Goal: Information Seeking & Learning: Learn about a topic

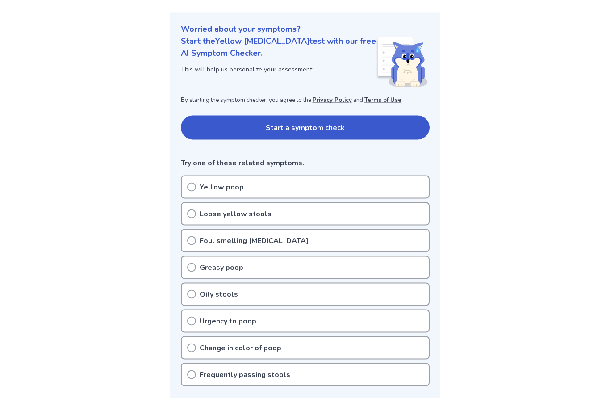
scroll to position [92, 0]
click at [191, 183] on circle at bounding box center [192, 187] width 8 height 8
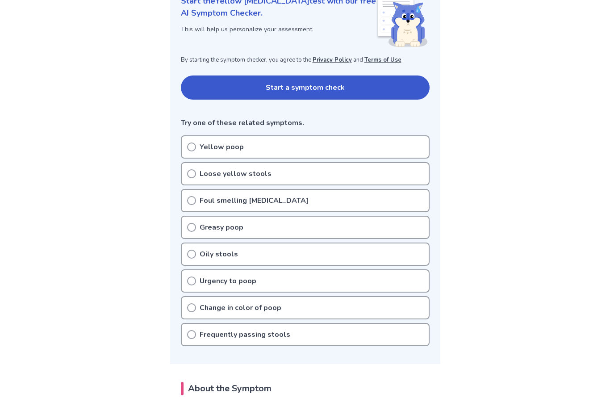
click at [189, 170] on circle at bounding box center [192, 174] width 8 height 8
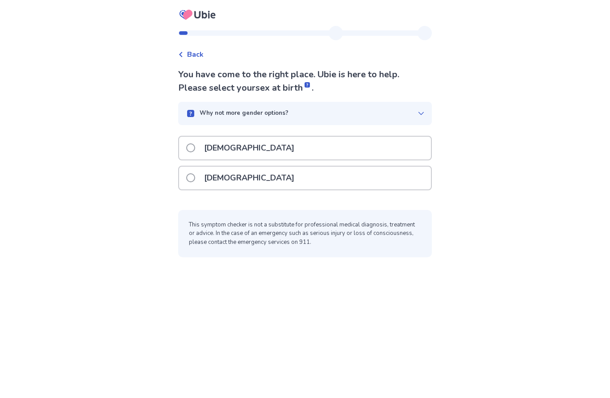
click at [200, 174] on label "Female" at bounding box center [242, 178] width 113 height 23
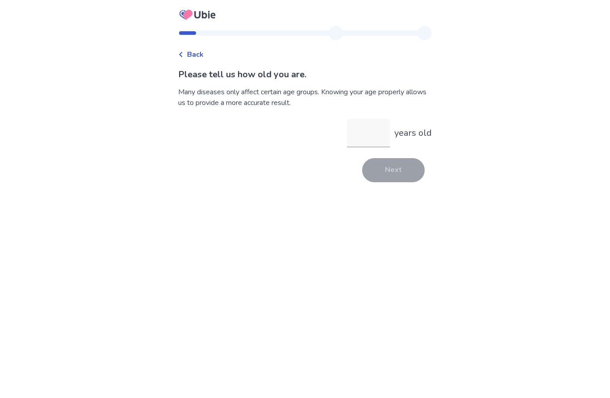
click at [363, 131] on input "years old" at bounding box center [368, 133] width 43 height 29
type input "**"
click at [394, 166] on button "Next" at bounding box center [393, 170] width 63 height 24
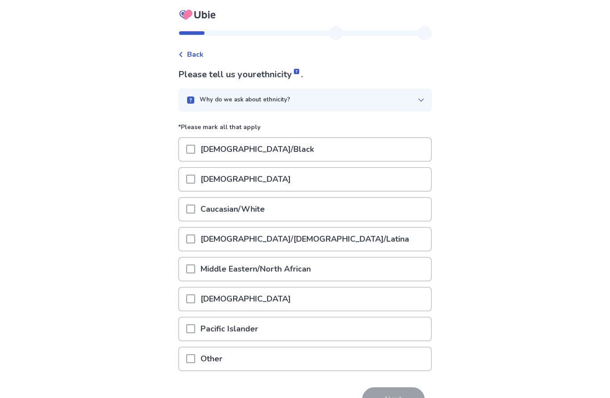
click at [279, 205] on div "Caucasian/White" at bounding box center [305, 209] width 252 height 23
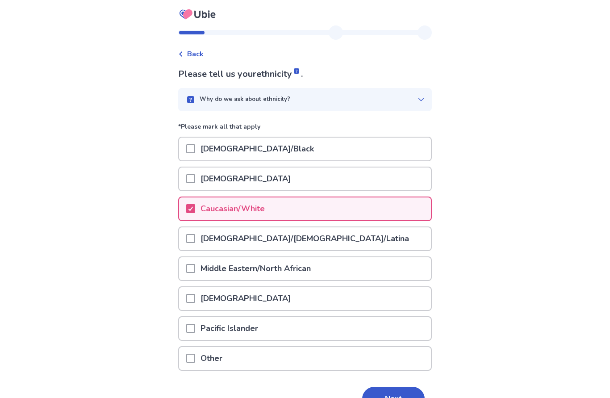
scroll to position [13, 0]
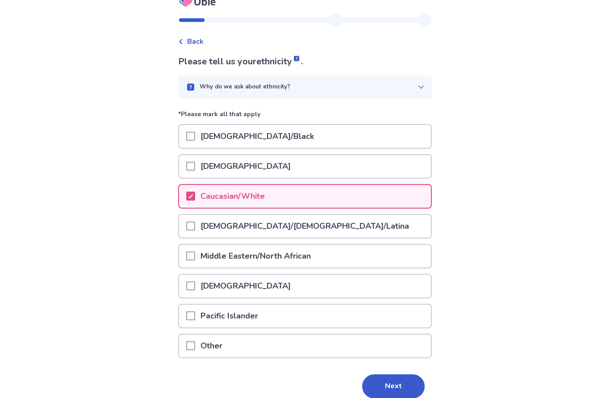
click at [391, 383] on button "Next" at bounding box center [393, 387] width 63 height 24
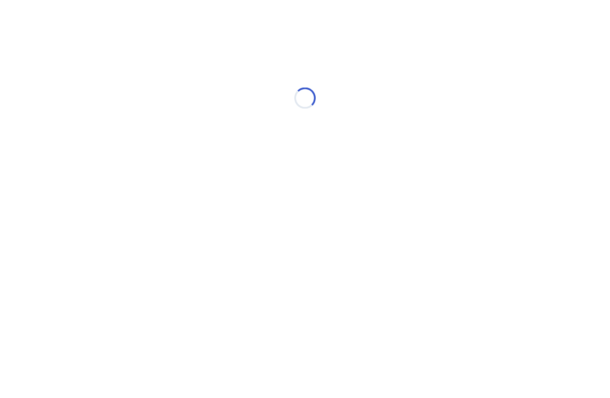
scroll to position [0, 0]
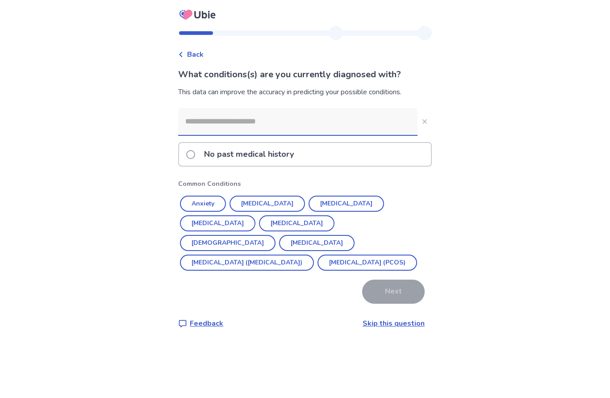
click at [314, 118] on input at bounding box center [297, 121] width 239 height 27
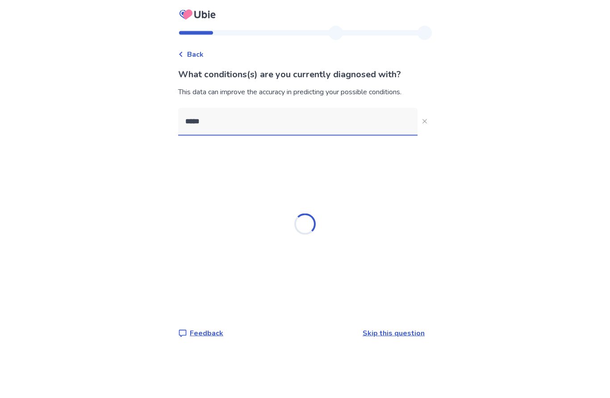
type input "******"
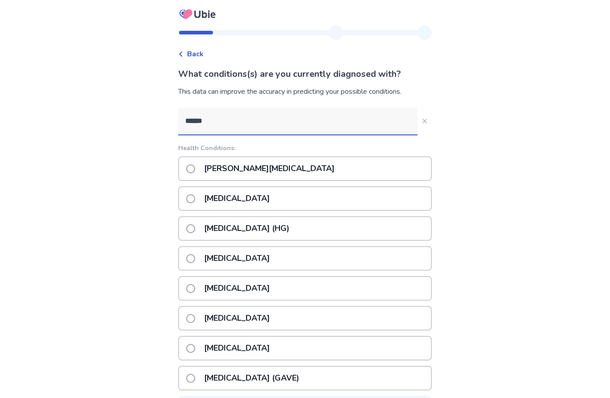
click at [250, 167] on p "Graves' disease" at bounding box center [269, 169] width 141 height 23
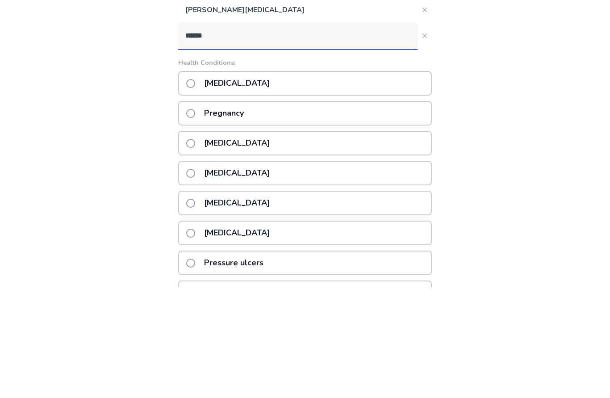
type input "******"
click at [195, 280] on span at bounding box center [190, 284] width 9 height 9
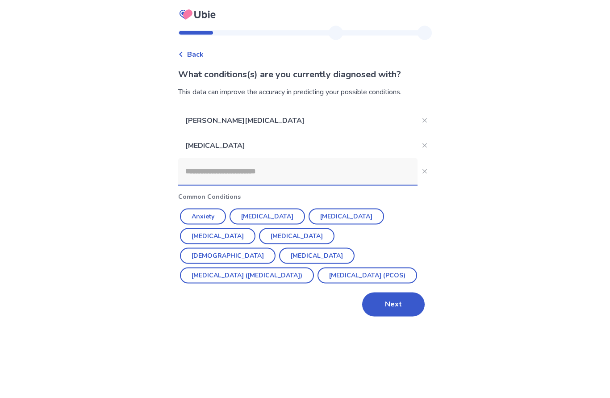
click at [393, 305] on button "Next" at bounding box center [393, 305] width 63 height 24
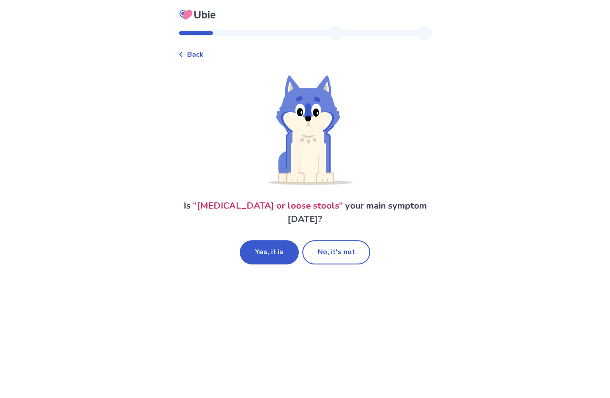
click at [274, 240] on button "Yes, it is" at bounding box center [269, 252] width 59 height 24
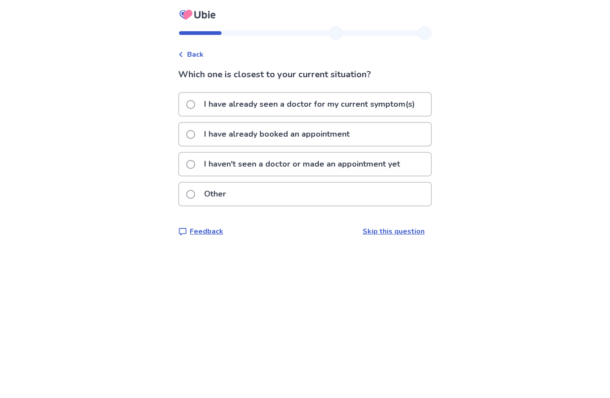
click at [195, 163] on span at bounding box center [190, 164] width 9 height 9
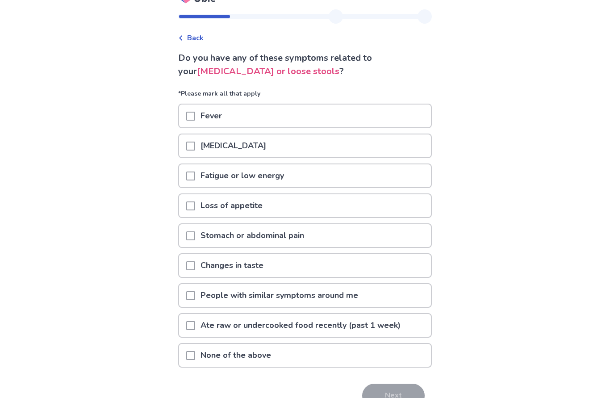
scroll to position [21, 0]
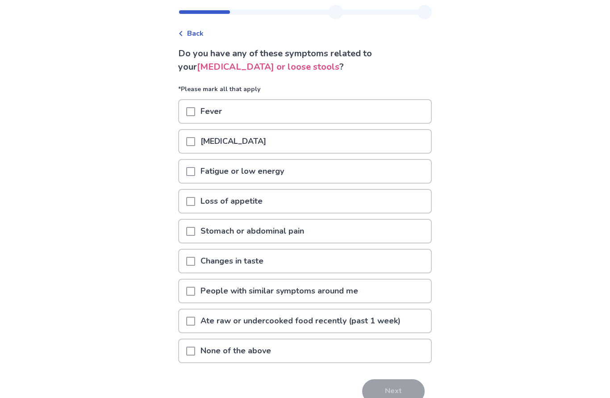
click at [268, 176] on p "Fatigue or low energy" at bounding box center [242, 171] width 94 height 23
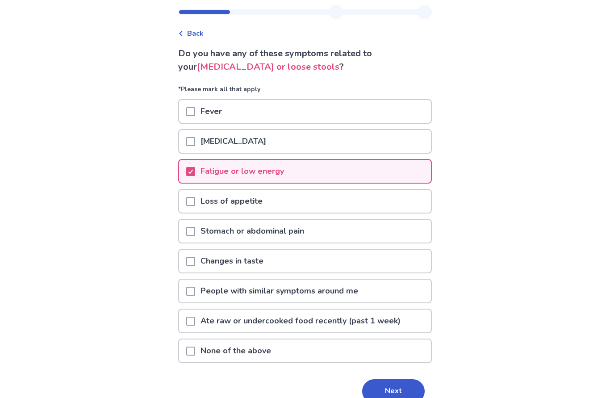
scroll to position [21, 0]
click at [390, 393] on button "Next" at bounding box center [393, 391] width 63 height 24
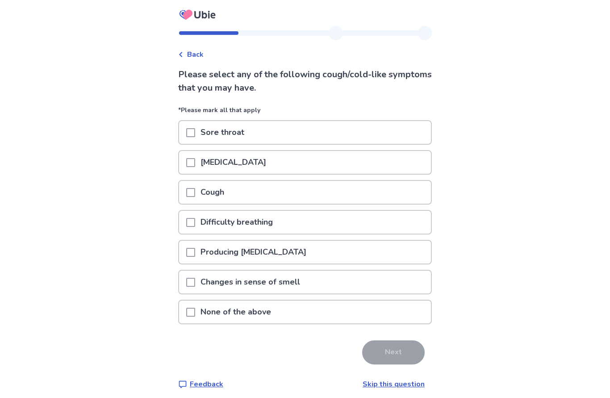
click at [249, 311] on p "None of the above" at bounding box center [235, 312] width 81 height 23
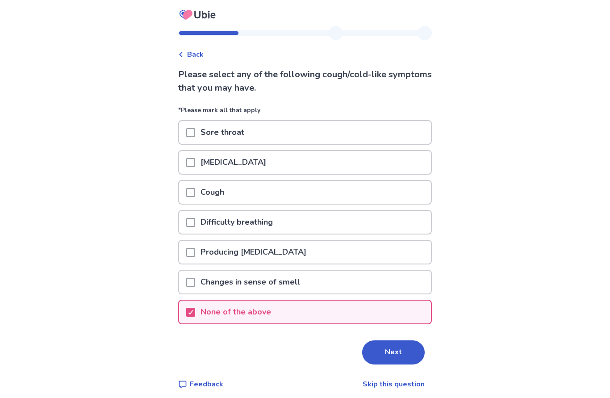
click at [396, 343] on button "Next" at bounding box center [393, 352] width 63 height 24
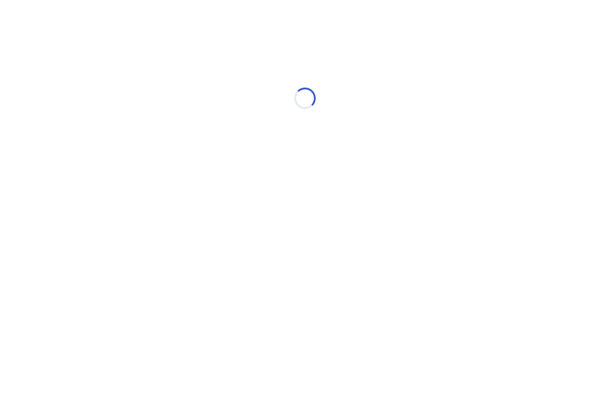
select select "*"
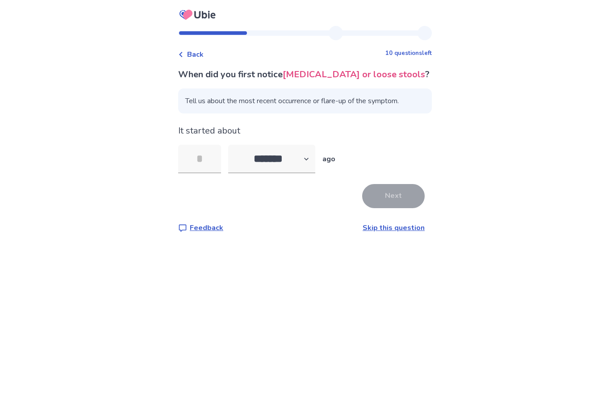
click at [207, 155] on input "tel" at bounding box center [199, 159] width 43 height 29
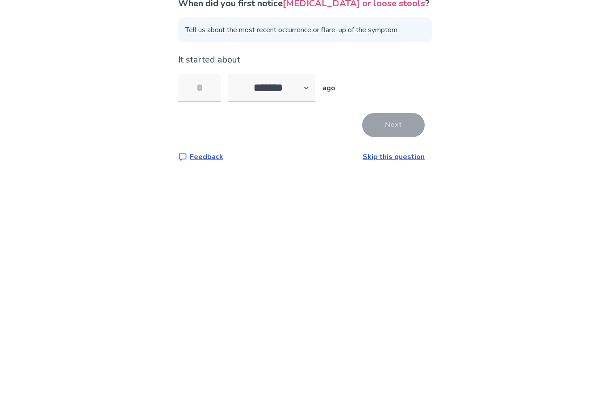
type input "*"
click at [391, 184] on button "Next" at bounding box center [393, 196] width 63 height 24
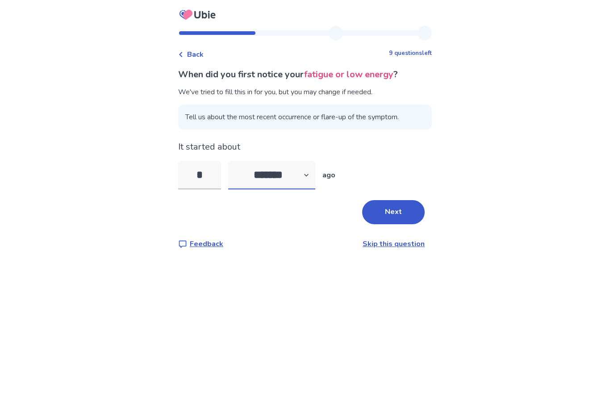
click at [313, 175] on select "******* ****** ******* ******** *******" at bounding box center [271, 175] width 87 height 29
select select "*"
click at [211, 172] on input "*" at bounding box center [199, 175] width 43 height 29
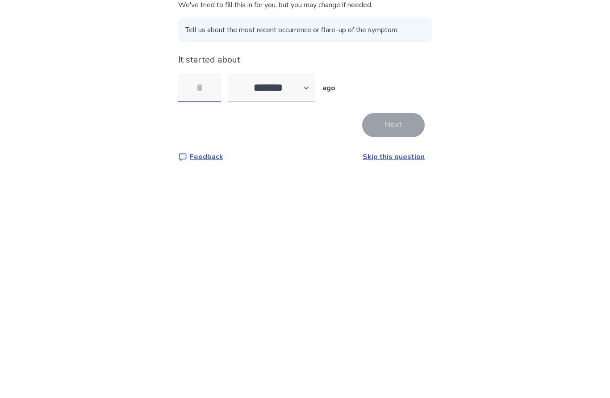
type input "*"
click at [391, 200] on button "Next" at bounding box center [393, 212] width 63 height 24
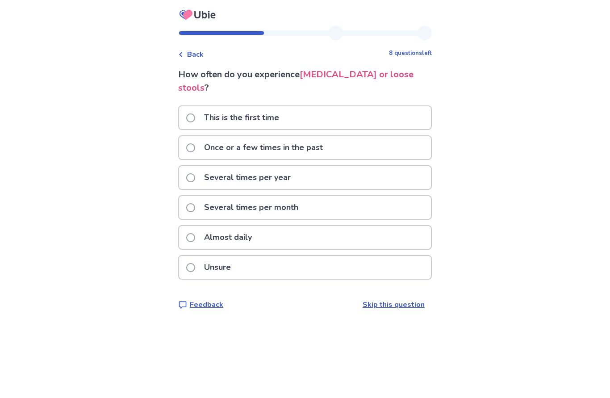
click at [200, 226] on label "Almost daily" at bounding box center [221, 237] width 71 height 23
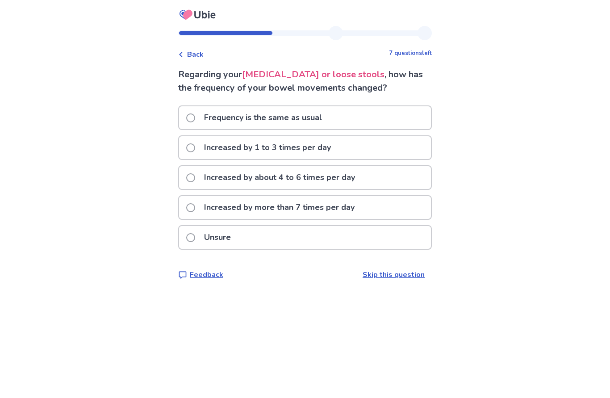
click at [192, 177] on span at bounding box center [190, 177] width 9 height 9
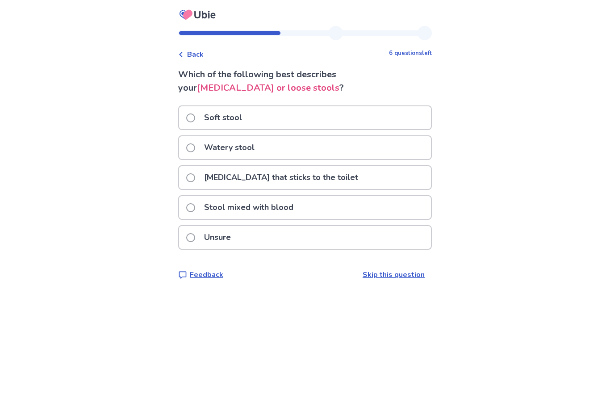
click at [195, 114] on span at bounding box center [190, 117] width 9 height 9
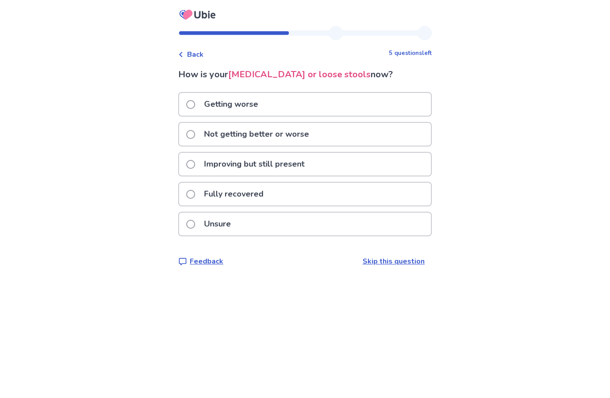
click at [195, 133] on span at bounding box center [190, 134] width 9 height 9
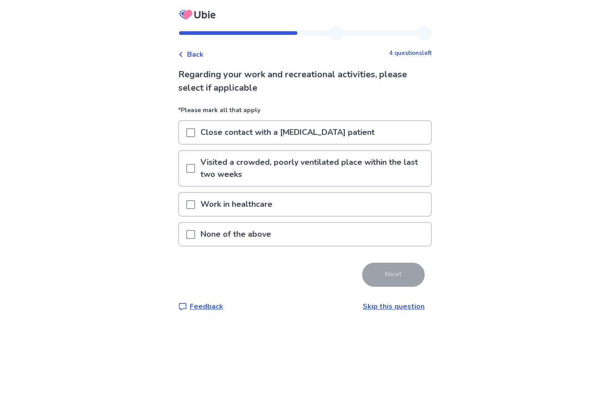
click at [189, 235] on div "None of the above" at bounding box center [305, 234] width 252 height 23
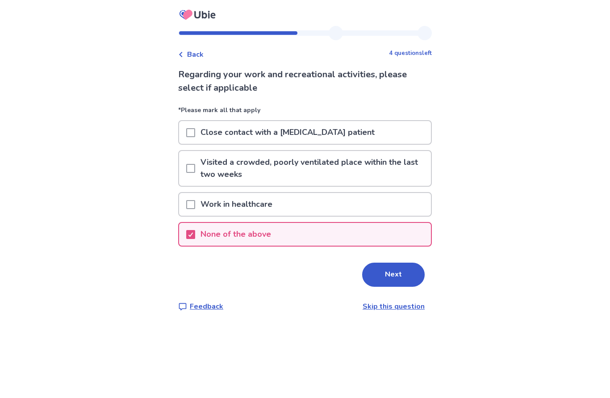
click at [396, 273] on button "Next" at bounding box center [393, 275] width 63 height 24
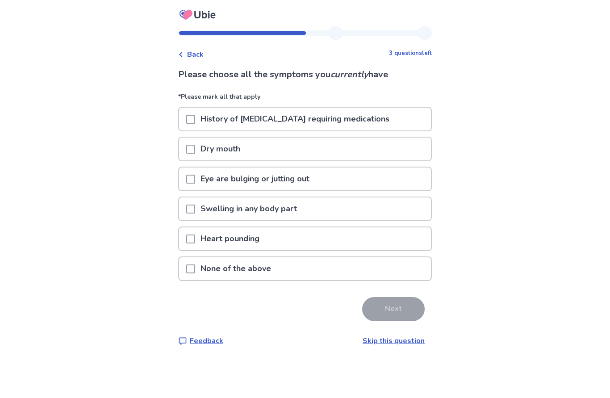
click at [195, 119] on span at bounding box center [190, 119] width 9 height 9
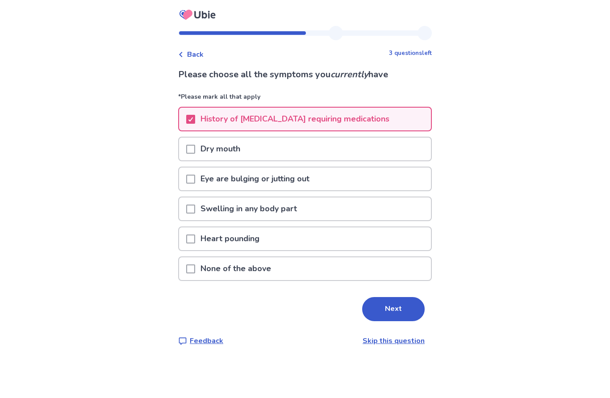
click at [195, 207] on span at bounding box center [190, 209] width 9 height 9
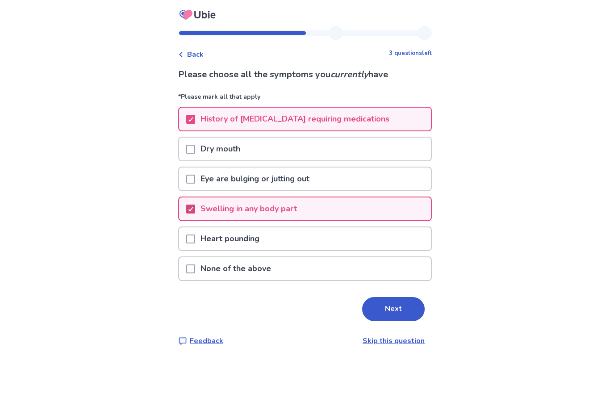
click at [390, 308] on button "Next" at bounding box center [393, 309] width 63 height 24
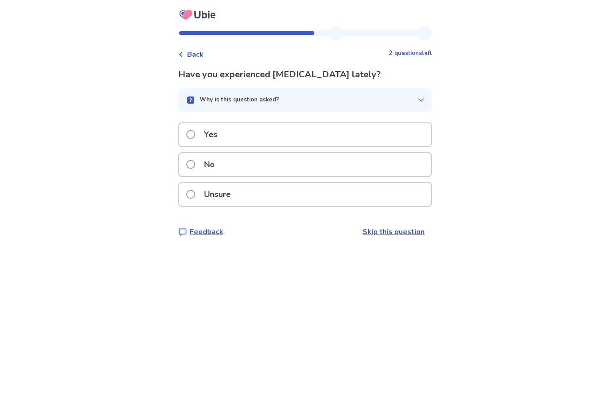
click at [189, 135] on div "Yes" at bounding box center [305, 134] width 252 height 23
click at [195, 164] on span at bounding box center [190, 164] width 9 height 9
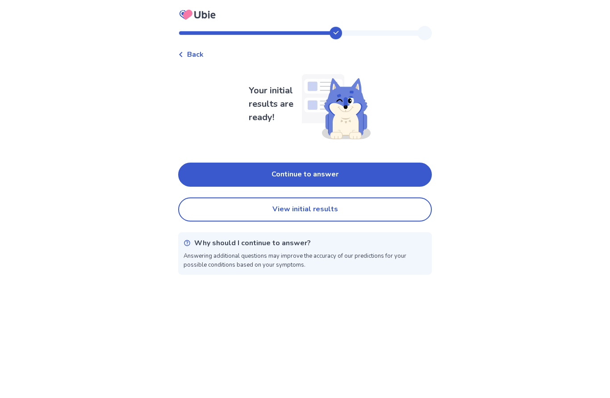
click at [333, 172] on button "Continue to answer" at bounding box center [305, 175] width 254 height 24
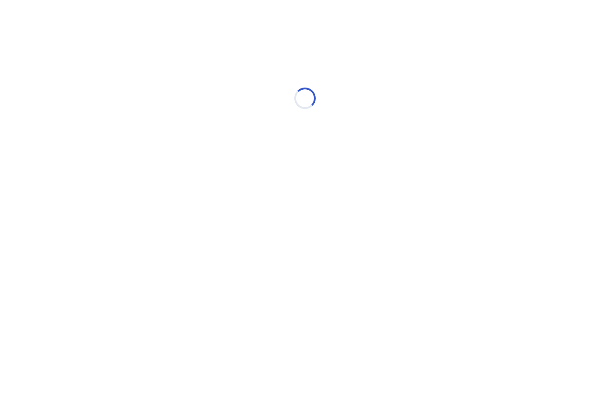
select select "*"
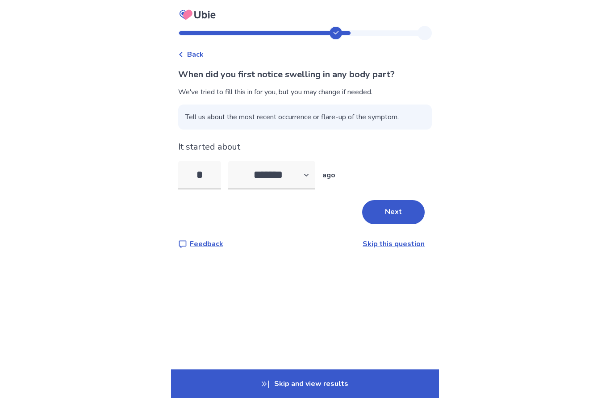
click at [398, 212] on button "Next" at bounding box center [393, 212] width 63 height 24
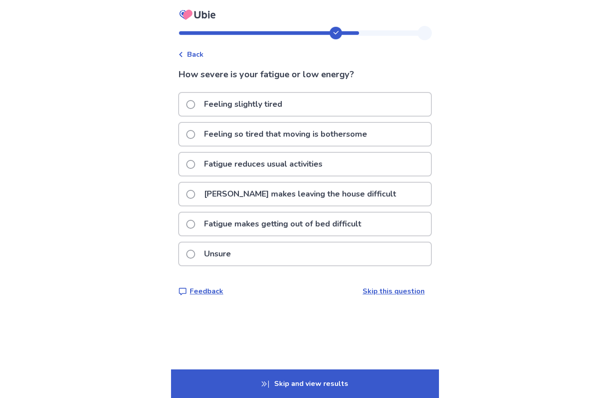
click at [265, 107] on p "Feeling slightly tired" at bounding box center [243, 104] width 89 height 23
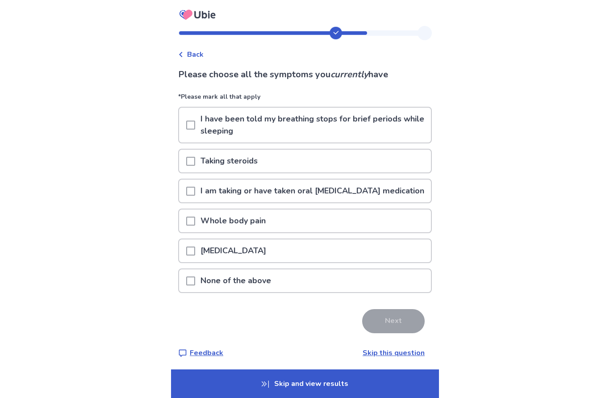
click at [380, 188] on p "I am taking or have taken oral diabetes medication" at bounding box center [312, 191] width 234 height 23
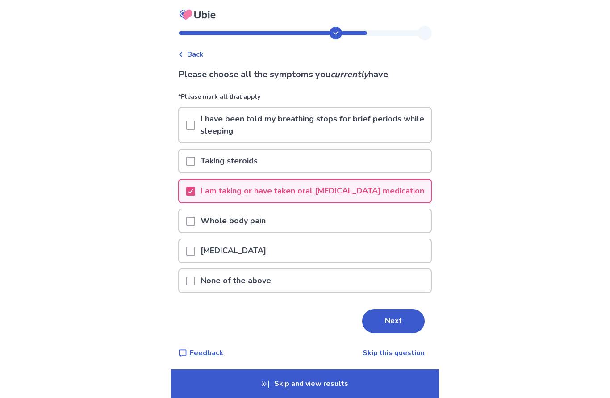
click at [392, 321] on button "Next" at bounding box center [393, 321] width 63 height 24
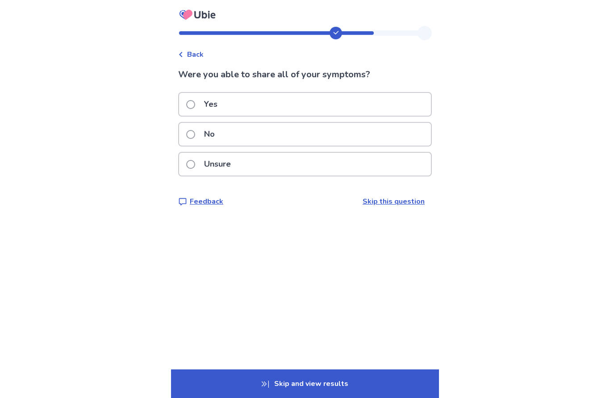
click at [220, 102] on p "Yes" at bounding box center [211, 104] width 24 height 23
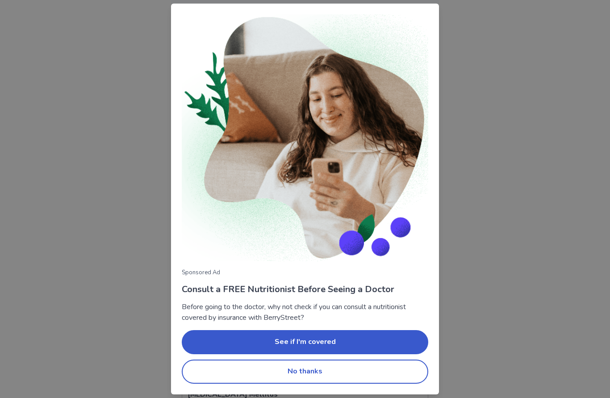
click at [309, 370] on button "No thanks" at bounding box center [305, 372] width 247 height 24
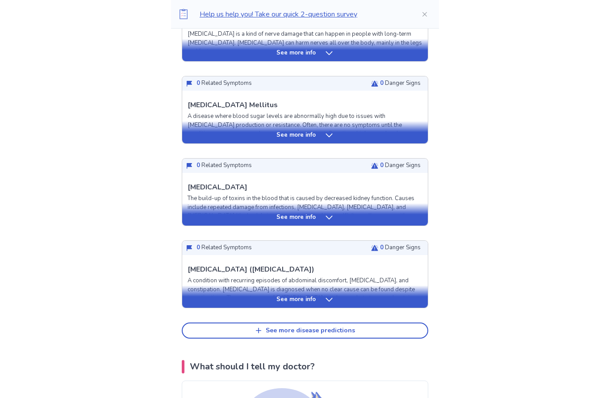
scroll to position [290, 0]
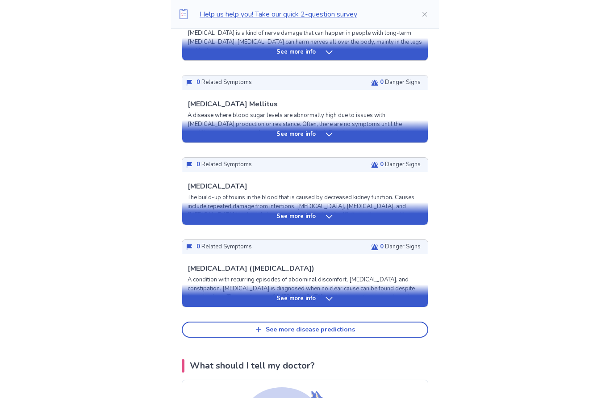
click at [327, 298] on icon at bounding box center [329, 299] width 9 height 9
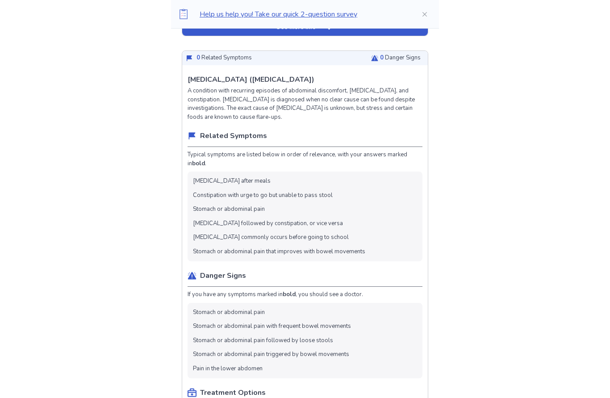
scroll to position [447, 0]
